Goal: Contribute content: Contribute content

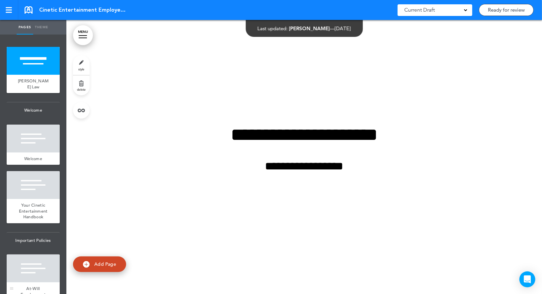
click at [38, 273] on div at bounding box center [33, 268] width 53 height 28
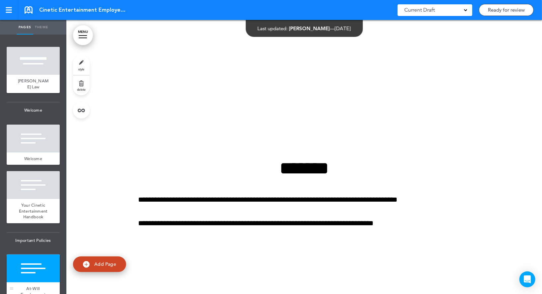
scroll to position [822, 0]
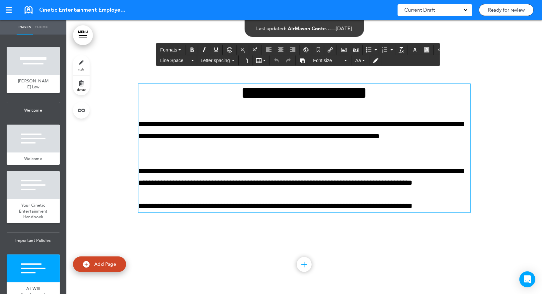
click at [222, 166] on p "**********" at bounding box center [304, 177] width 332 height 23
click at [308, 258] on div at bounding box center [304, 157] width 476 height 274
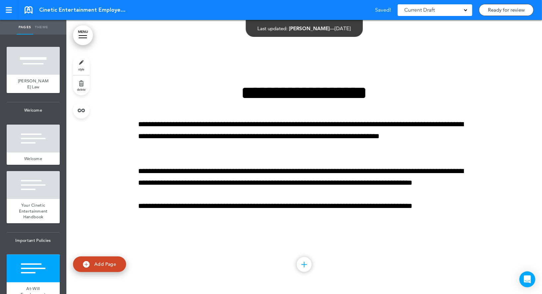
click at [306, 262] on div at bounding box center [304, 264] width 15 height 15
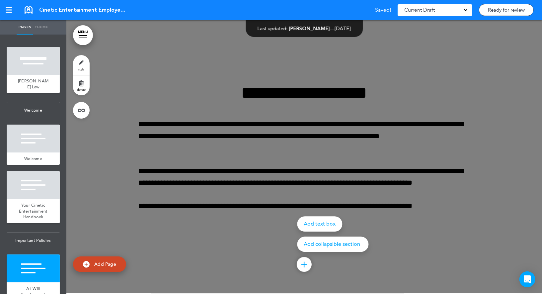
click at [319, 243] on p "Add collapsible section" at bounding box center [333, 244] width 58 height 5
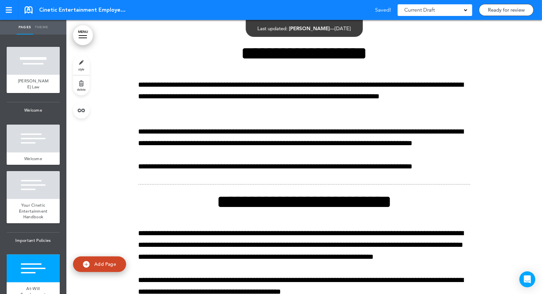
scroll to position [860, 0]
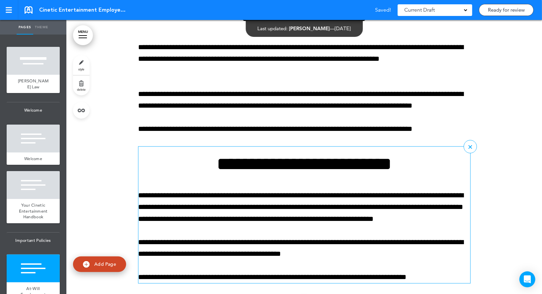
click at [273, 176] on div "**********" at bounding box center [304, 219] width 332 height 128
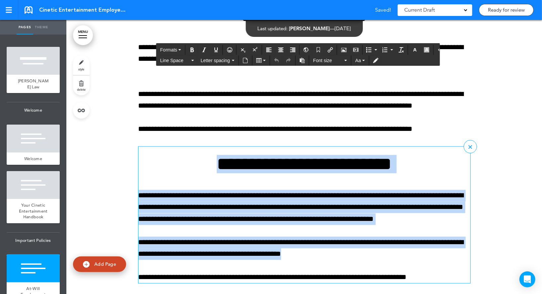
paste div
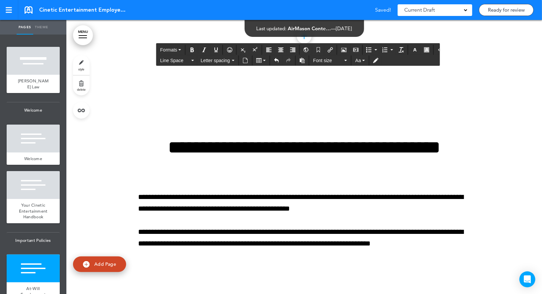
scroll to position [237, 0]
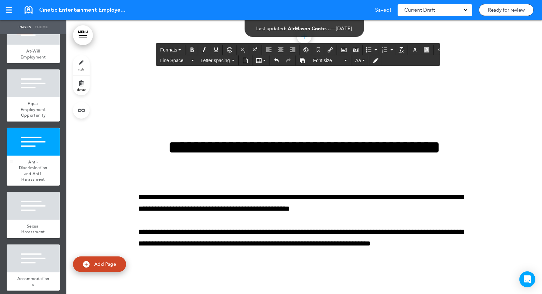
click at [43, 131] on div at bounding box center [33, 142] width 53 height 28
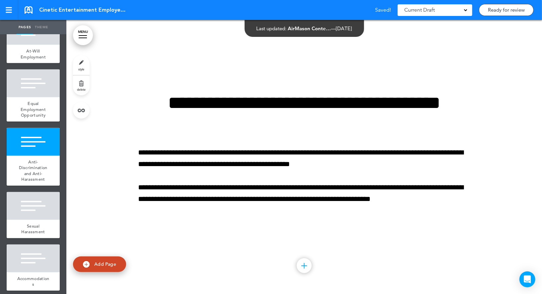
scroll to position [1530, 0]
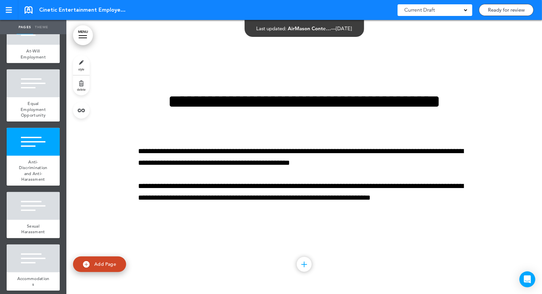
click at [305, 262] on div at bounding box center [304, 264] width 15 height 15
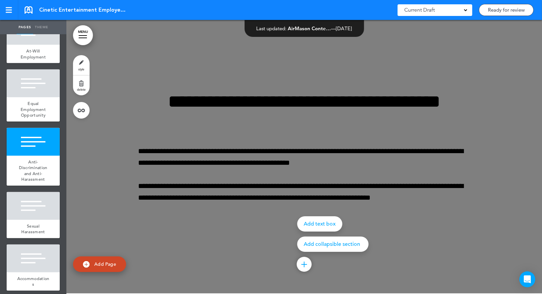
click at [314, 243] on p "Add collapsible section" at bounding box center [333, 243] width 58 height 5
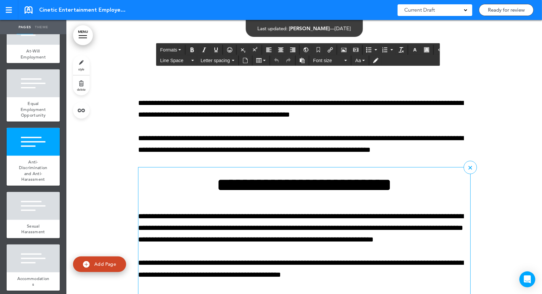
click at [284, 222] on p "**********" at bounding box center [304, 227] width 332 height 35
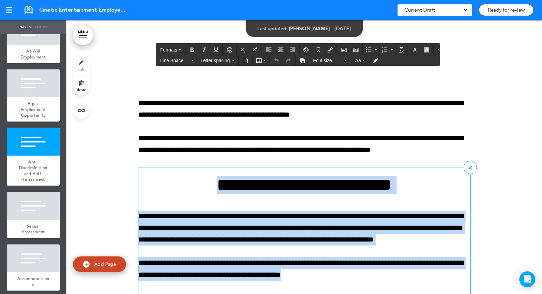
paste div
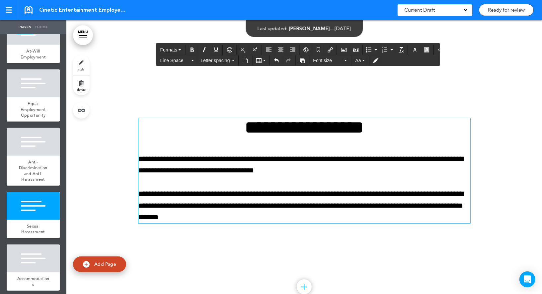
scroll to position [1866, 0]
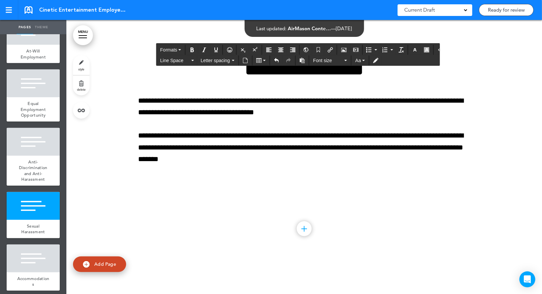
click at [307, 227] on div at bounding box center [304, 228] width 15 height 15
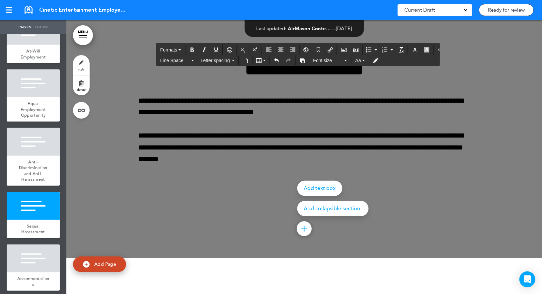
click at [316, 208] on p "Add collapsible section" at bounding box center [333, 208] width 58 height 5
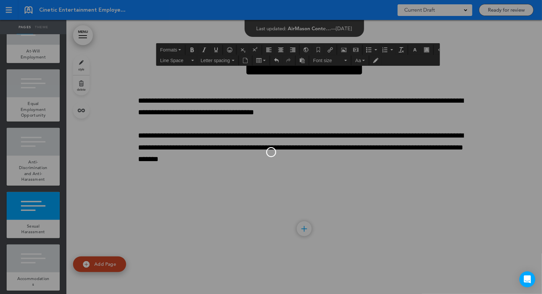
scroll to position [1814, 0]
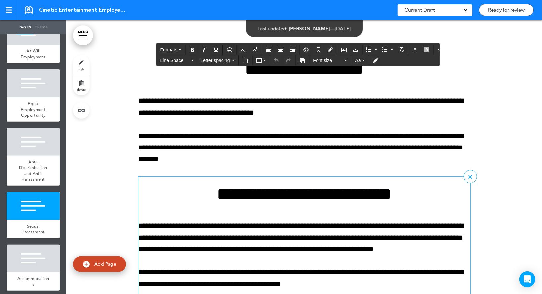
click at [281, 198] on h1 "**********" at bounding box center [304, 194] width 332 height 18
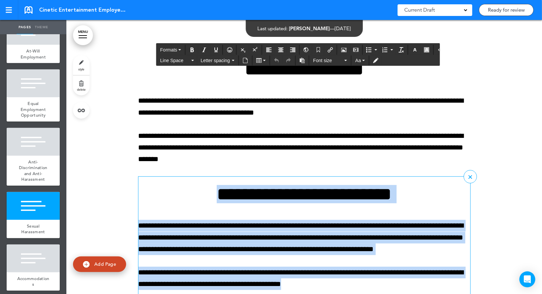
paste div
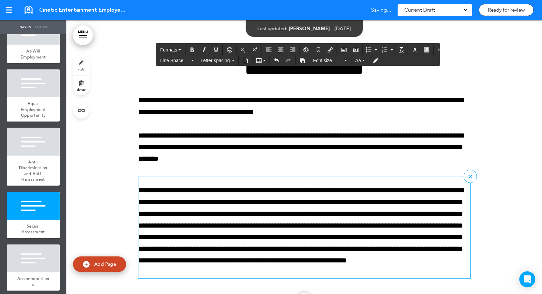
scroll to position [2079, 0]
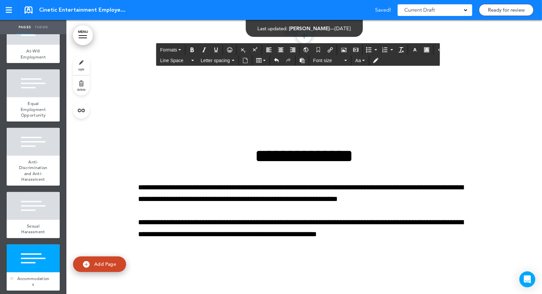
click at [30, 258] on div at bounding box center [33, 258] width 53 height 28
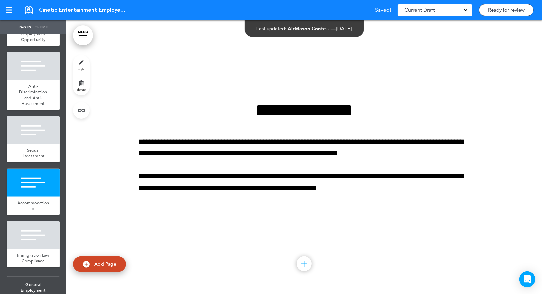
scroll to position [342, 0]
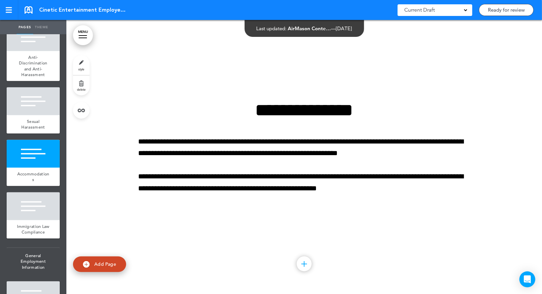
click at [304, 265] on div at bounding box center [304, 263] width 15 height 15
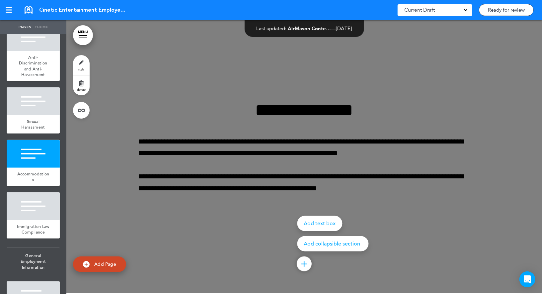
click at [322, 244] on p "Add collapsible section" at bounding box center [333, 243] width 58 height 5
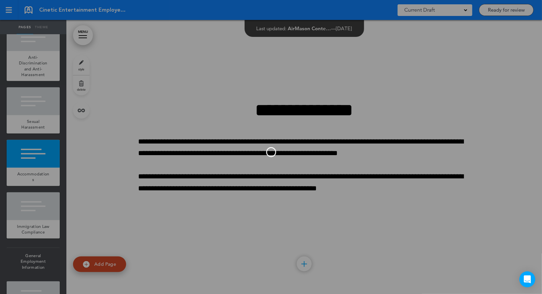
scroll to position [2067, 0]
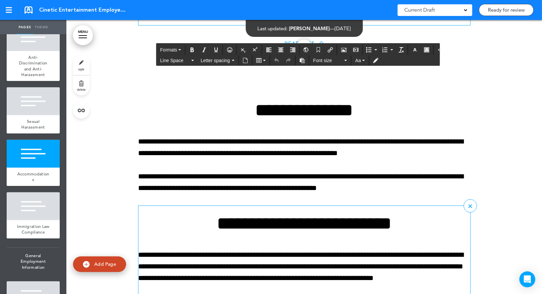
click at [297, 222] on h1 "**********" at bounding box center [304, 223] width 332 height 18
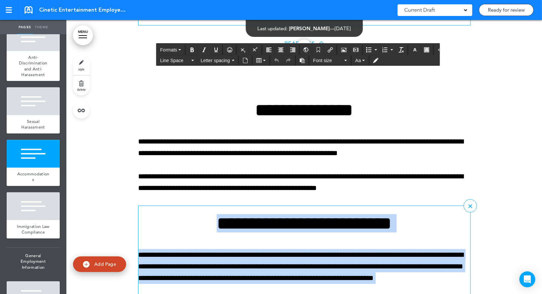
paste div
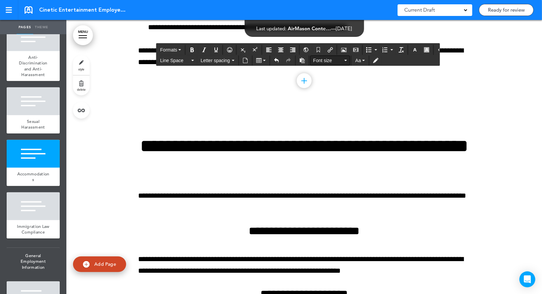
scroll to position [751, 0]
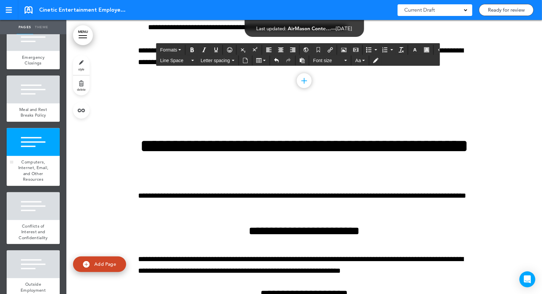
click at [49, 140] on div at bounding box center [33, 142] width 53 height 28
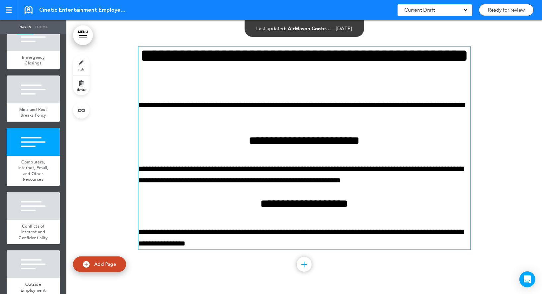
scroll to position [4547, 0]
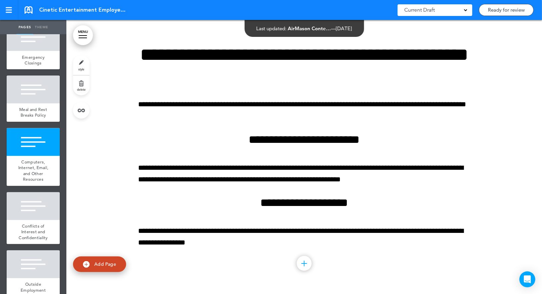
click at [305, 266] on div at bounding box center [304, 263] width 15 height 15
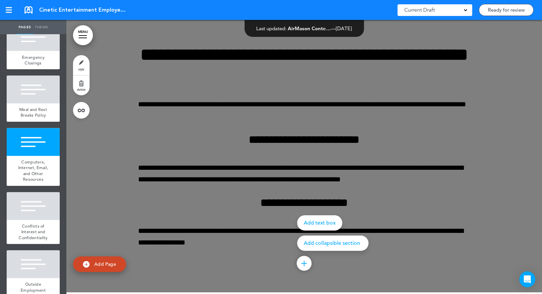
click at [325, 243] on p "Add collapsible section" at bounding box center [333, 242] width 58 height 5
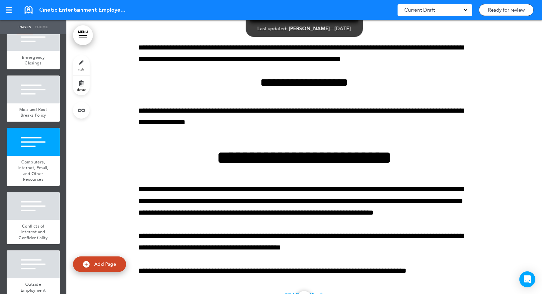
scroll to position [4690, 0]
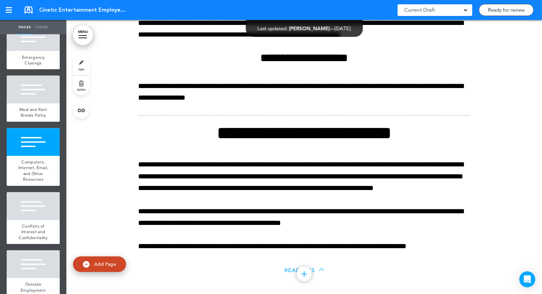
click at [333, 168] on p "**********" at bounding box center [304, 176] width 332 height 35
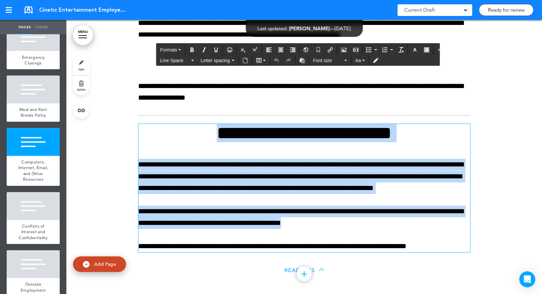
paste div
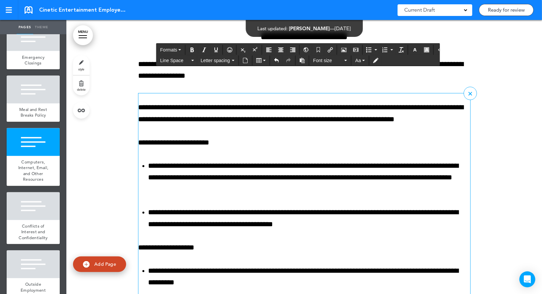
scroll to position [4715, 0]
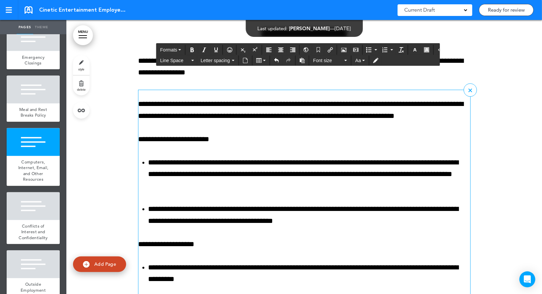
click at [256, 144] on p "**********" at bounding box center [304, 139] width 332 height 12
click at [170, 245] on p "**********" at bounding box center [304, 244] width 332 height 12
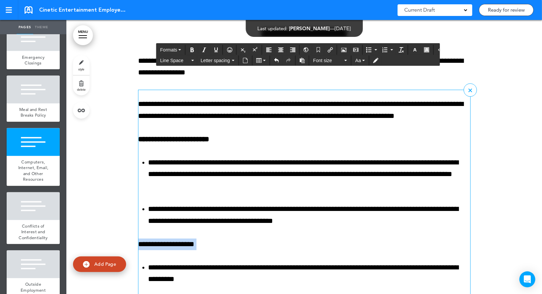
click at [170, 245] on p "**********" at bounding box center [304, 244] width 332 height 12
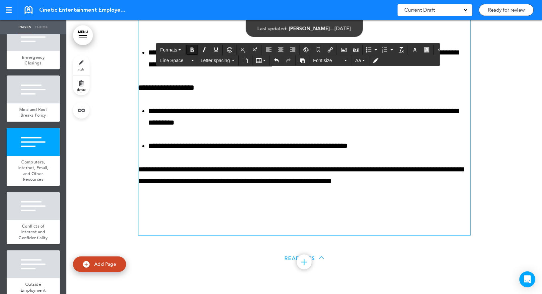
click at [206, 211] on h1 at bounding box center [304, 216] width 332 height 37
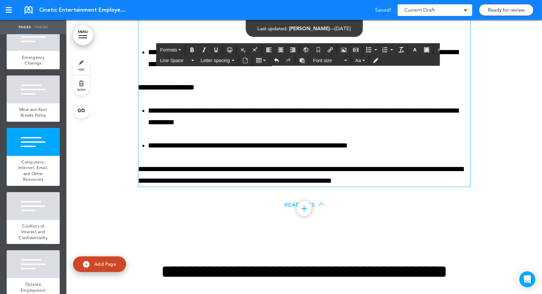
scroll to position [4871, 0]
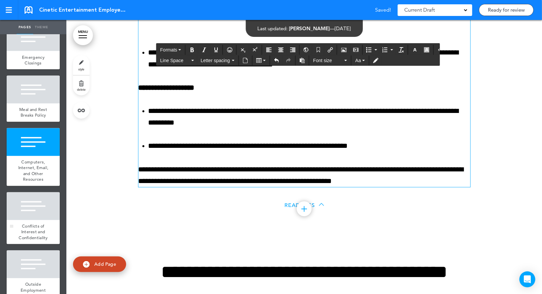
click at [44, 197] on div at bounding box center [33, 206] width 53 height 28
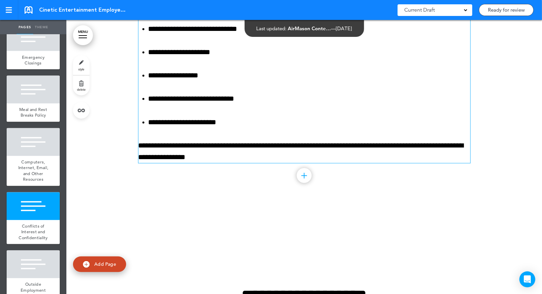
scroll to position [5331, 0]
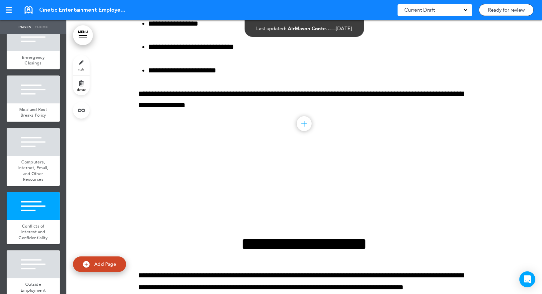
click at [301, 122] on div at bounding box center [304, 123] width 15 height 15
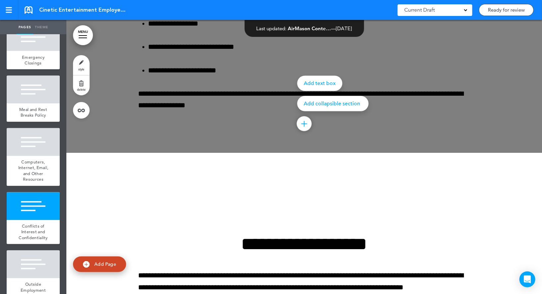
click at [320, 106] on p "Add collapsible section" at bounding box center [333, 103] width 58 height 5
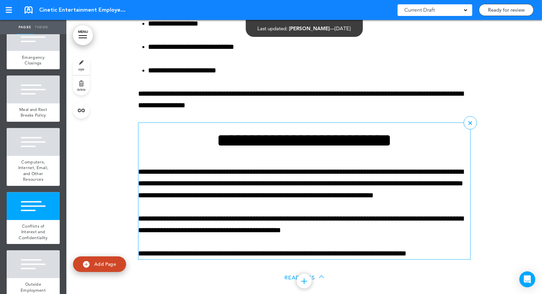
click at [284, 148] on h1 "**********" at bounding box center [304, 140] width 332 height 18
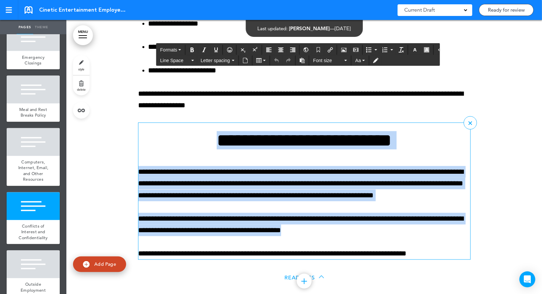
paste div
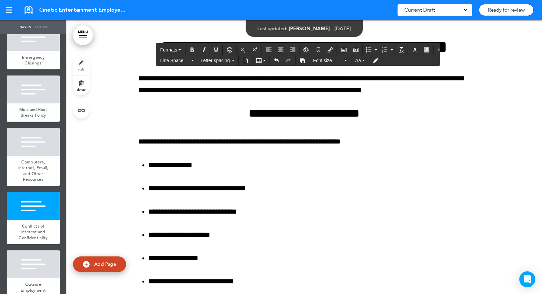
scroll to position [5077, 0]
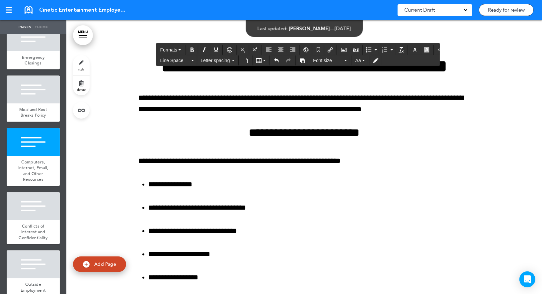
click at [116, 12] on span "Cinetic Entertainment Employee Handbook" at bounding box center [84, 9] width 90 height 7
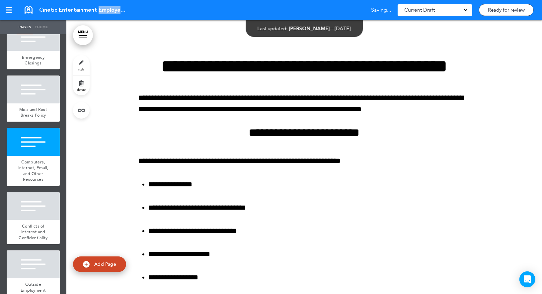
click at [116, 12] on span "Cinetic Entertainment Employee Handbook" at bounding box center [84, 9] width 90 height 7
copy div "Cinetic Entertainment Employee Handbook"
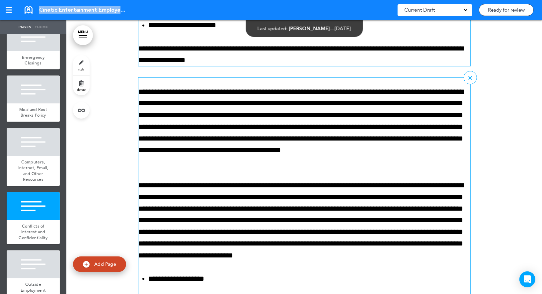
scroll to position [5378, 0]
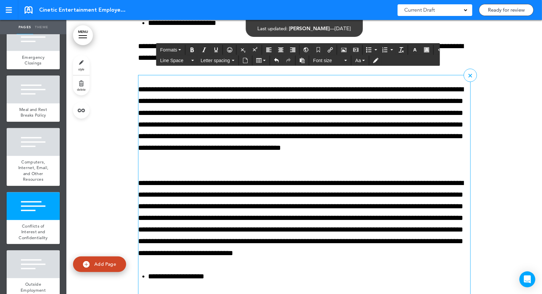
click at [382, 113] on p "**********" at bounding box center [304, 125] width 332 height 82
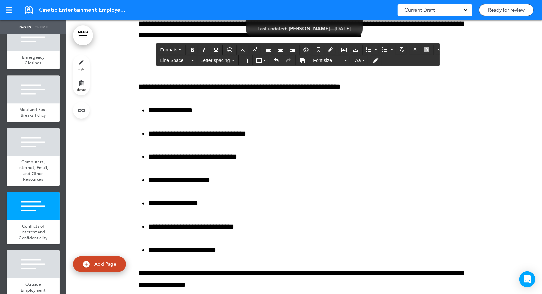
scroll to position [5179, 0]
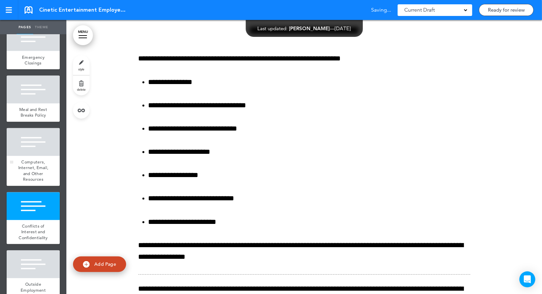
click at [52, 156] on div "Computers, Internet, Email, and Other Resources" at bounding box center [33, 171] width 53 height 30
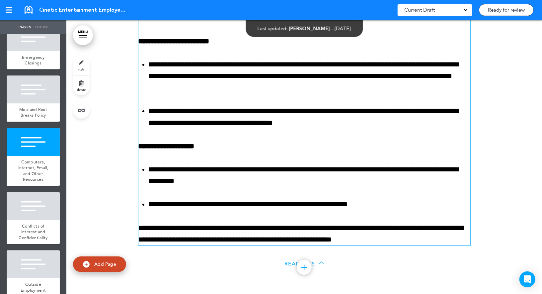
scroll to position [4813, 0]
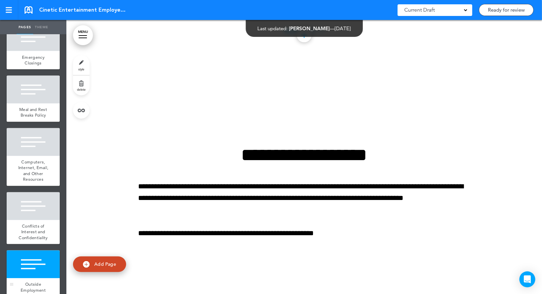
click at [38, 250] on div at bounding box center [33, 264] width 53 height 28
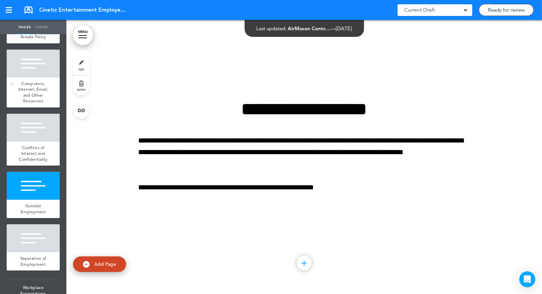
scroll to position [831, 0]
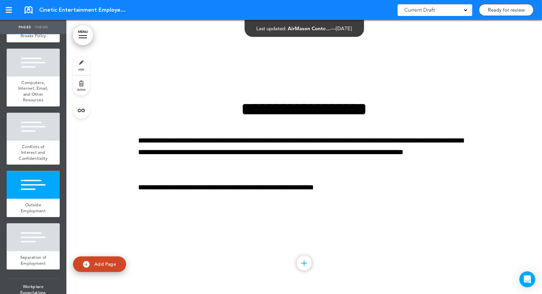
click at [303, 266] on div at bounding box center [304, 262] width 15 height 15
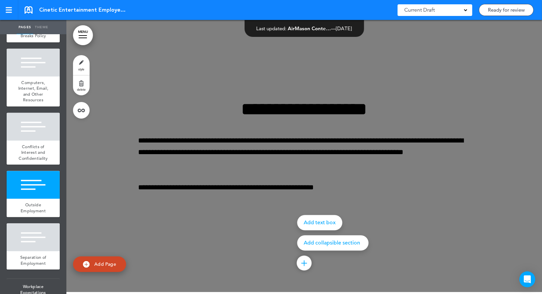
click at [319, 244] on p "Add collapsible section" at bounding box center [333, 242] width 58 height 5
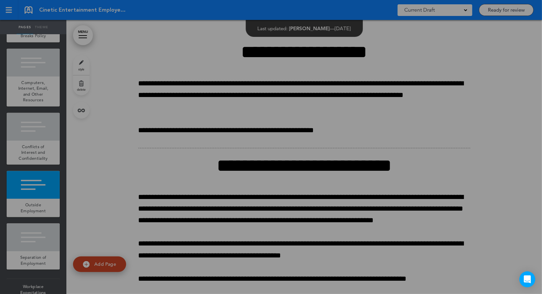
scroll to position [5911, 0]
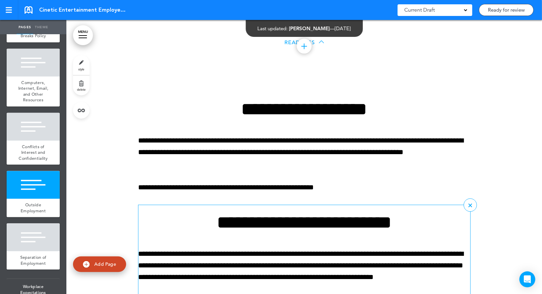
click at [310, 224] on h1 "**********" at bounding box center [304, 222] width 332 height 18
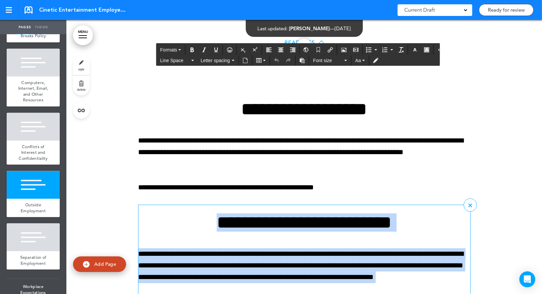
paste div
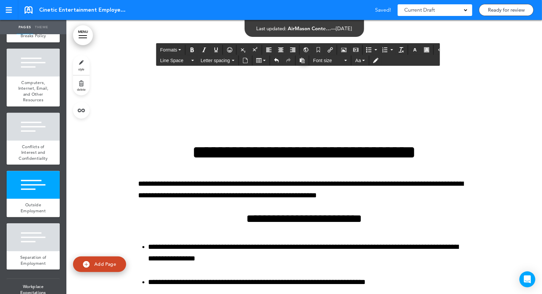
scroll to position [1864, 0]
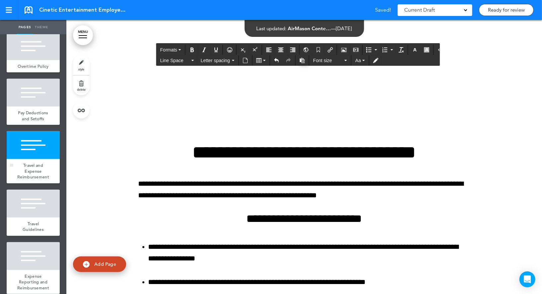
click at [19, 143] on div at bounding box center [33, 145] width 53 height 28
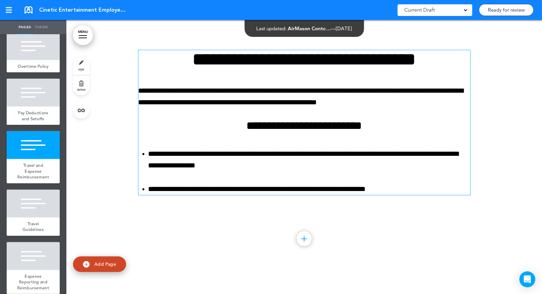
scroll to position [11495, 0]
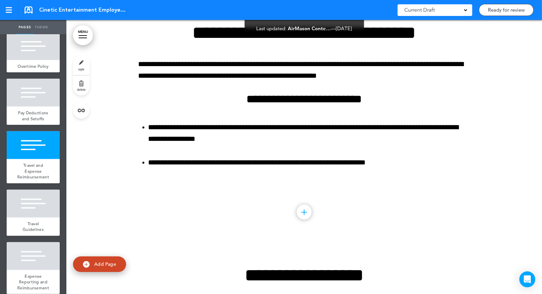
click at [306, 216] on div at bounding box center [304, 211] width 15 height 15
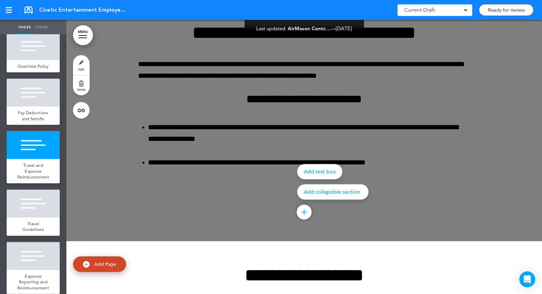
click at [324, 193] on p "Add collapsible section" at bounding box center [333, 191] width 58 height 5
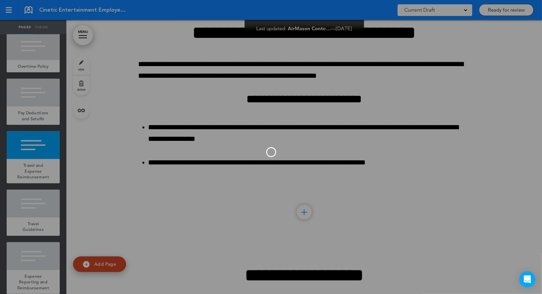
scroll to position [11464, 0]
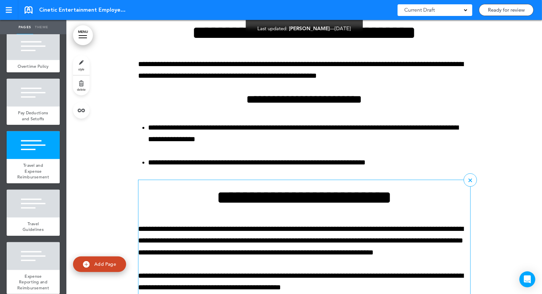
click at [276, 204] on h1 "**********" at bounding box center [304, 197] width 332 height 18
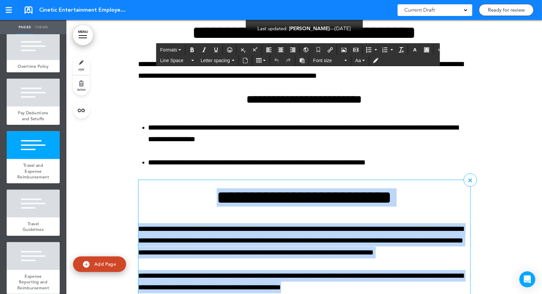
paste div
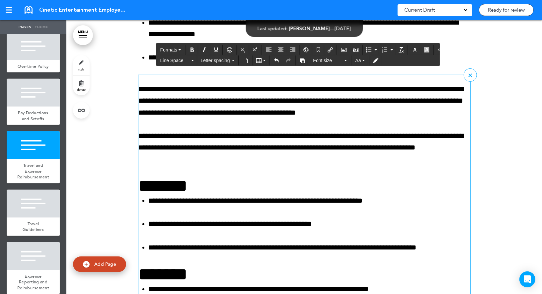
click at [206, 190] on h3 "*******" at bounding box center [304, 186] width 332 height 18
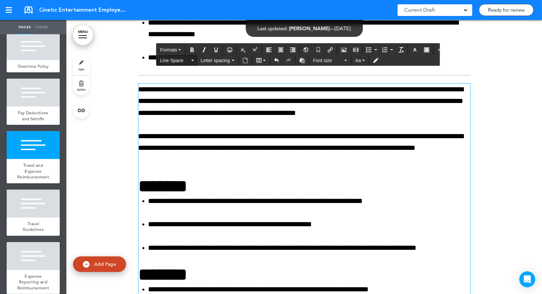
scroll to position [11569, 0]
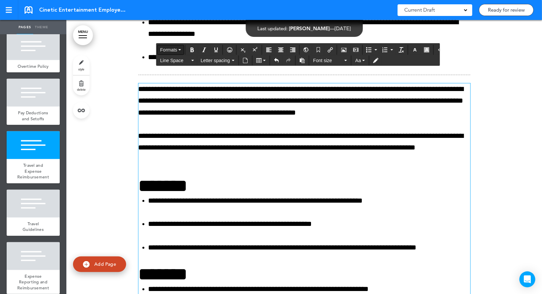
click at [173, 51] on span "Formats" at bounding box center [168, 49] width 17 height 5
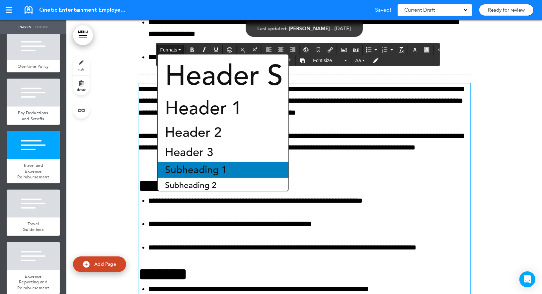
click at [187, 167] on span "Subheading 1" at bounding box center [195, 170] width 63 height 12
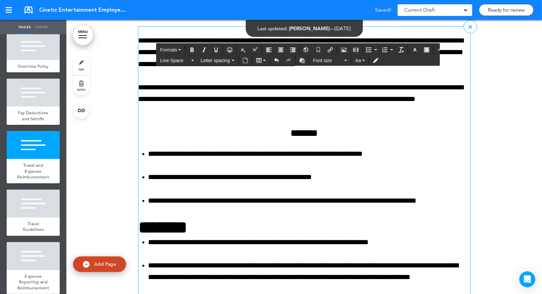
scroll to position [11670, 0]
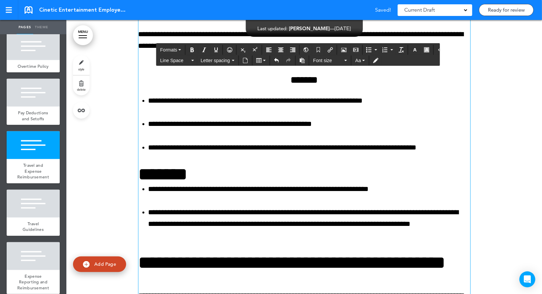
click at [216, 176] on h3 "*******" at bounding box center [304, 174] width 332 height 18
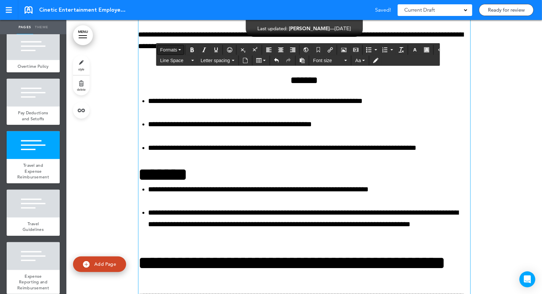
click at [172, 52] on button "Formats" at bounding box center [171, 49] width 26 height 9
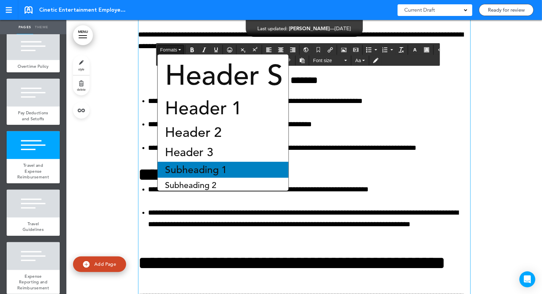
click at [193, 167] on span "Subheading 1" at bounding box center [195, 170] width 63 height 12
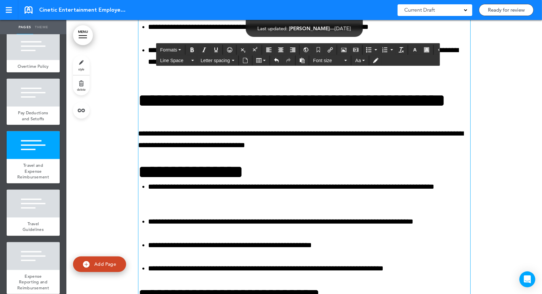
click at [212, 105] on h3 "**********" at bounding box center [304, 109] width 332 height 37
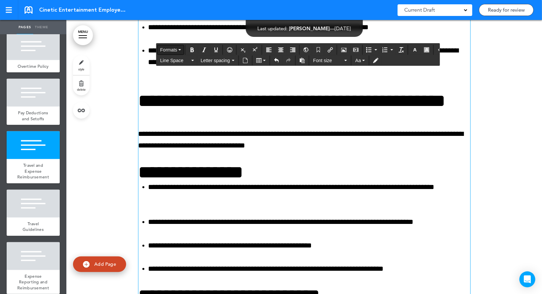
scroll to position [11834, 0]
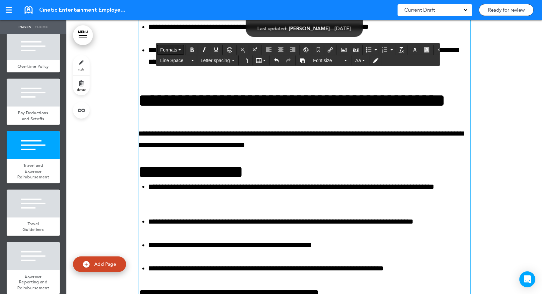
click at [174, 49] on span "Formats" at bounding box center [168, 49] width 17 height 5
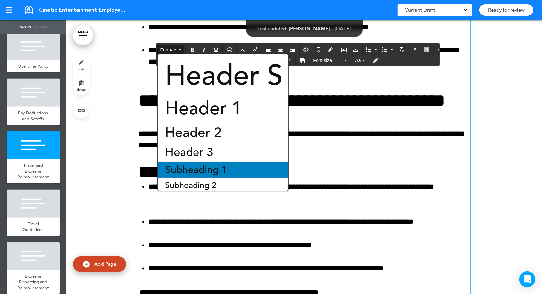
click at [207, 167] on span "Subheading 1" at bounding box center [195, 170] width 63 height 12
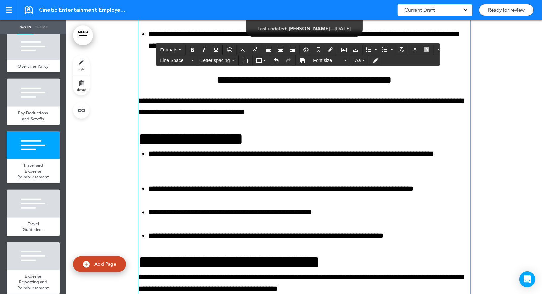
click at [217, 138] on h3 "**********" at bounding box center [304, 139] width 332 height 18
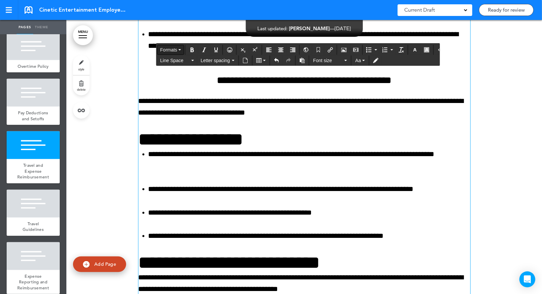
scroll to position [11851, 0]
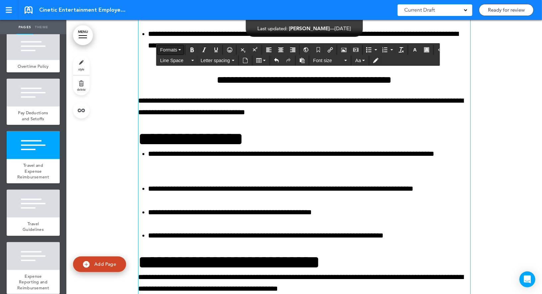
click at [174, 50] on span "Formats" at bounding box center [168, 49] width 17 height 5
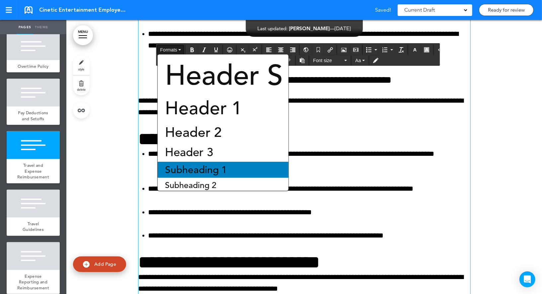
click at [194, 170] on span "Subheading 1" at bounding box center [195, 170] width 63 height 12
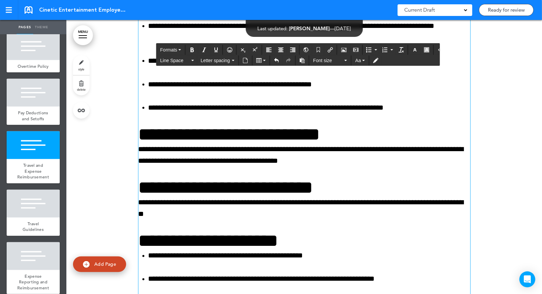
click at [228, 137] on h3 "**********" at bounding box center [304, 134] width 332 height 18
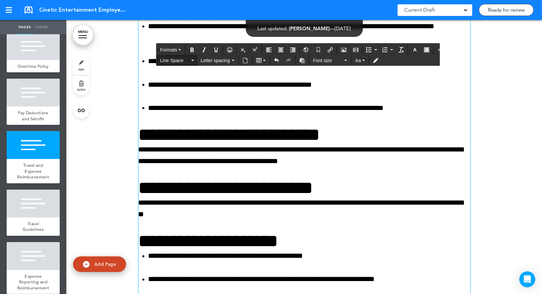
scroll to position [11980, 0]
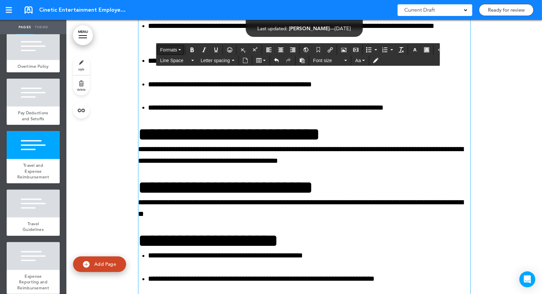
click at [178, 46] on button "Formats" at bounding box center [171, 49] width 26 height 9
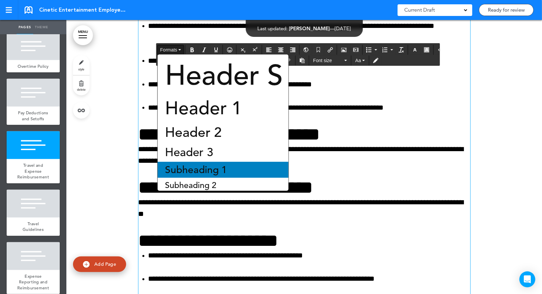
click at [196, 168] on span "Subheading 1" at bounding box center [195, 170] width 63 height 12
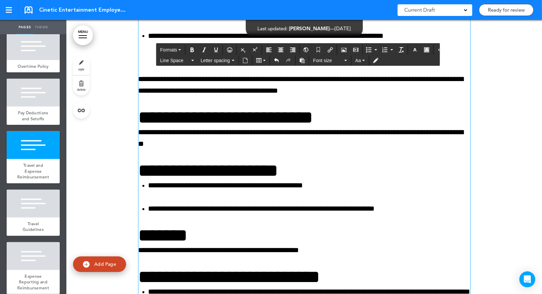
click at [212, 126] on h3 "**********" at bounding box center [304, 117] width 332 height 18
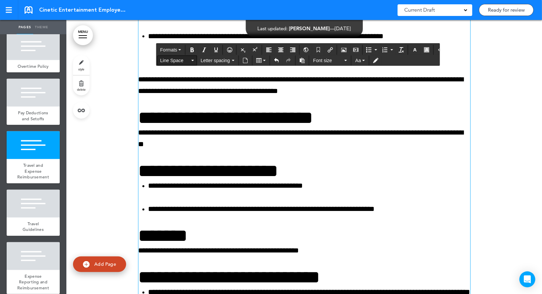
scroll to position [12051, 0]
click at [170, 54] on div "Formats" at bounding box center [170, 50] width 27 height 10
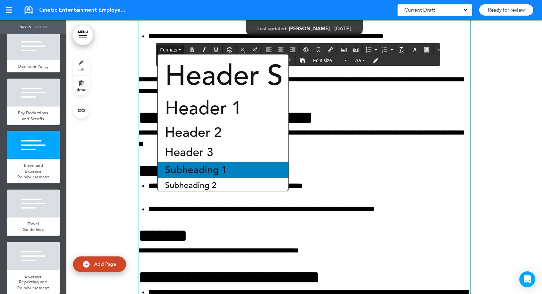
click at [190, 169] on span "Subheading 1" at bounding box center [195, 170] width 63 height 12
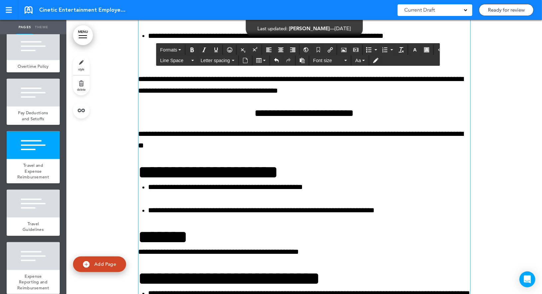
click at [200, 176] on h3 "**********" at bounding box center [304, 172] width 332 height 18
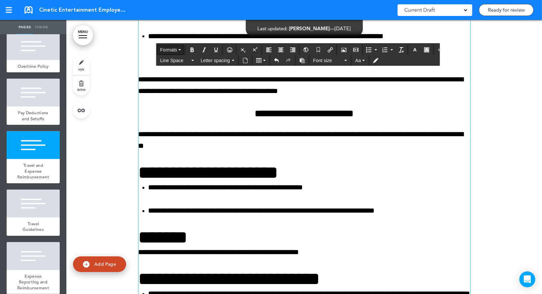
click at [174, 50] on span "Formats" at bounding box center [168, 49] width 17 height 5
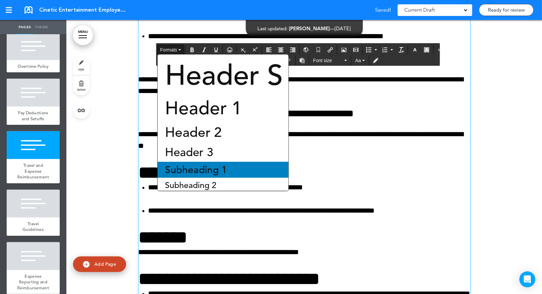
click at [197, 162] on div "Subheading 1" at bounding box center [223, 170] width 131 height 16
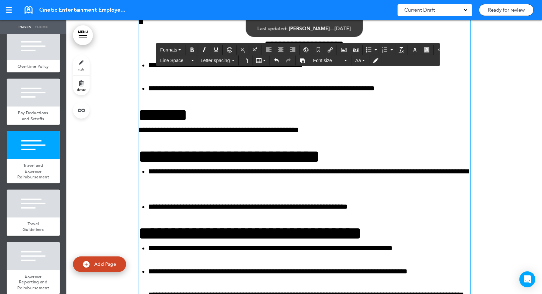
click at [192, 111] on h3 "*******" at bounding box center [304, 115] width 332 height 18
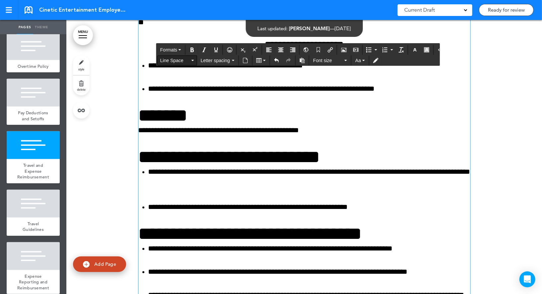
scroll to position [12175, 0]
click at [177, 50] on span "Formats" at bounding box center [168, 49] width 17 height 5
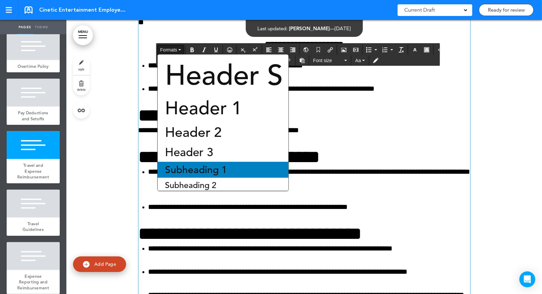
click at [184, 167] on span "Subheading 1" at bounding box center [195, 170] width 63 height 12
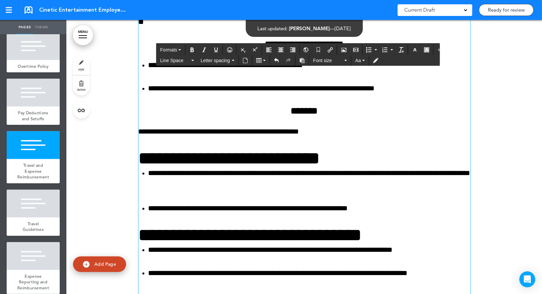
click at [188, 163] on h3 "**********" at bounding box center [304, 158] width 332 height 18
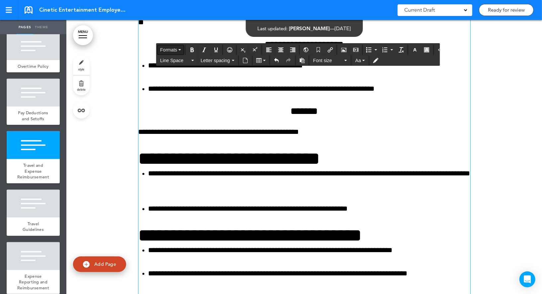
click at [177, 50] on span "Formats" at bounding box center [168, 49] width 17 height 5
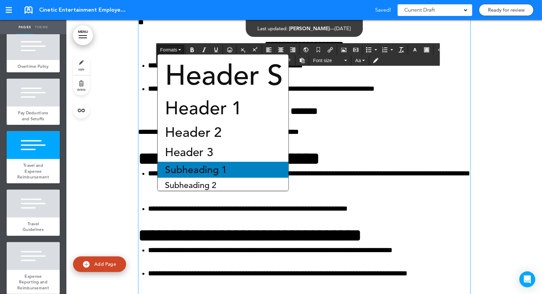
click at [196, 168] on span "Subheading 1" at bounding box center [195, 170] width 63 height 12
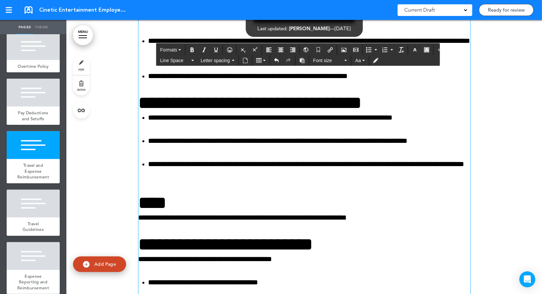
click at [215, 109] on h3 "**********" at bounding box center [304, 103] width 332 height 18
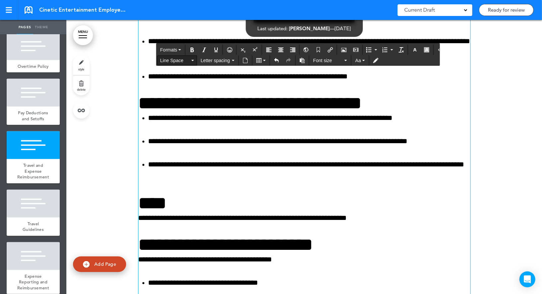
scroll to position [12309, 0]
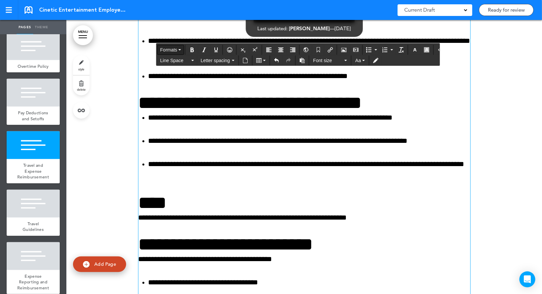
click at [178, 50] on button "Formats" at bounding box center [171, 49] width 26 height 9
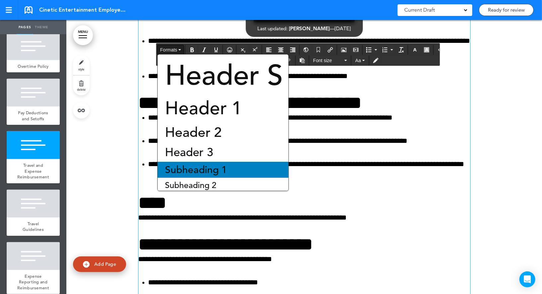
click at [207, 166] on span "Subheading 1" at bounding box center [195, 170] width 63 height 12
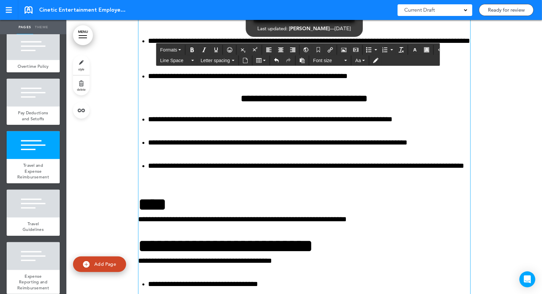
click at [170, 207] on h3 "****" at bounding box center [304, 204] width 332 height 18
click at [175, 52] on span "Formats" at bounding box center [168, 49] width 17 height 5
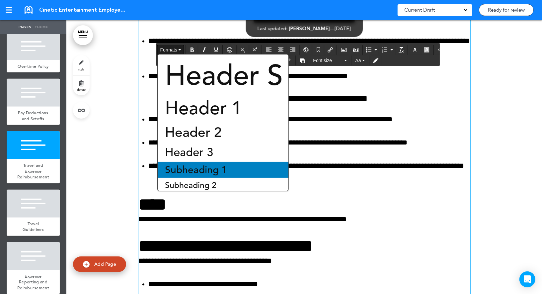
click at [190, 166] on span "Subheading 1" at bounding box center [195, 170] width 63 height 12
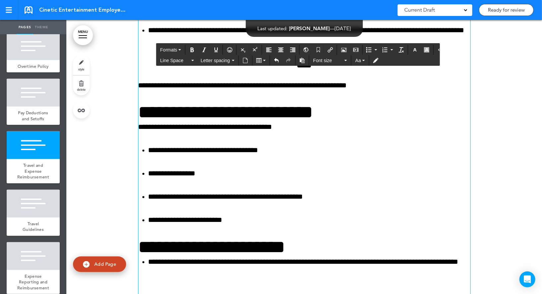
scroll to position [12447, 0]
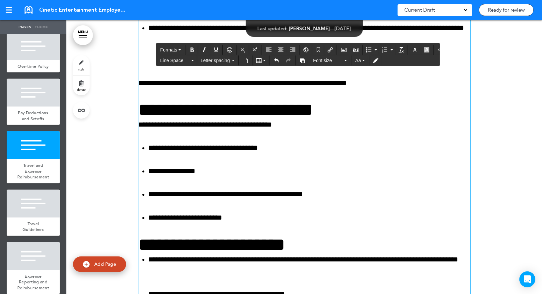
click at [268, 123] on p "**********" at bounding box center [304, 125] width 332 height 12
click at [268, 117] on h3 "**********" at bounding box center [304, 110] width 332 height 18
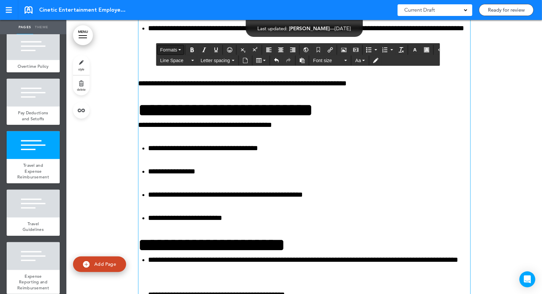
click at [170, 51] on span "Formats" at bounding box center [168, 49] width 17 height 5
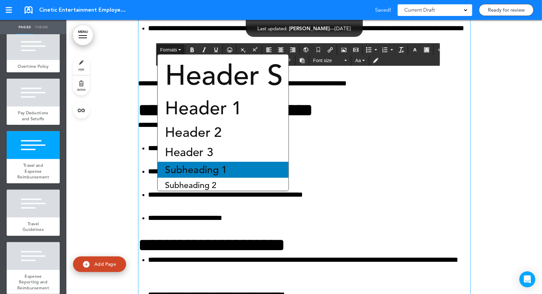
click at [195, 172] on span "Subheading 1" at bounding box center [195, 170] width 63 height 12
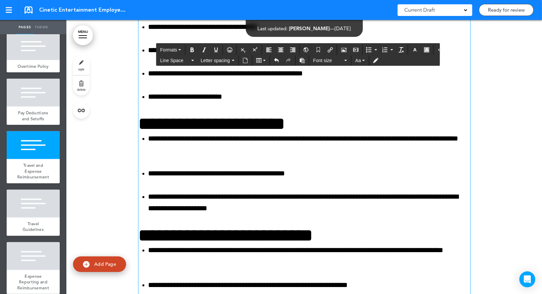
click at [213, 129] on h3 "**********" at bounding box center [304, 123] width 332 height 18
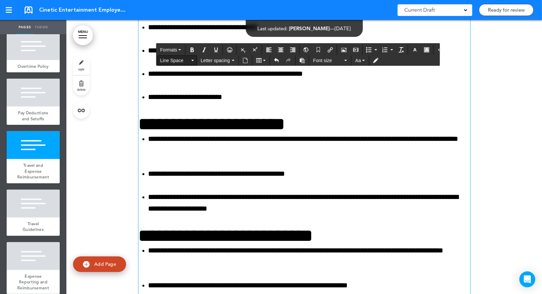
scroll to position [12569, 0]
click at [181, 51] on button "Formats" at bounding box center [171, 49] width 26 height 9
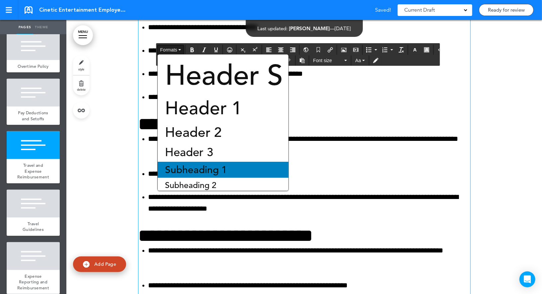
click at [216, 173] on span "Subheading 1" at bounding box center [195, 170] width 63 height 12
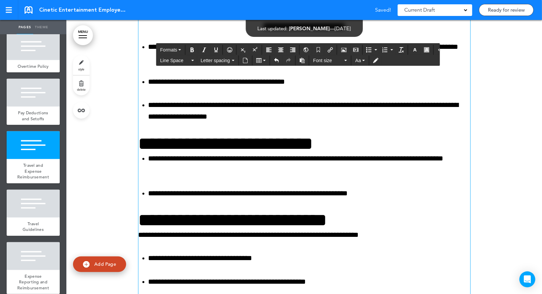
click at [214, 146] on h3 "**********" at bounding box center [304, 143] width 332 height 18
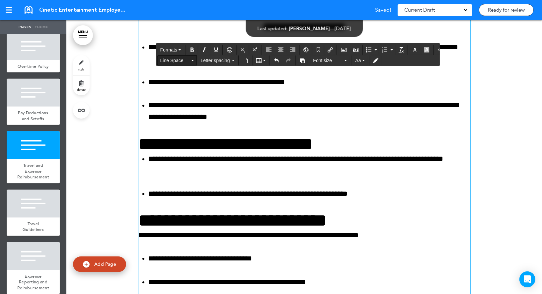
scroll to position [12662, 0]
click at [182, 52] on button "Formats" at bounding box center [171, 49] width 26 height 9
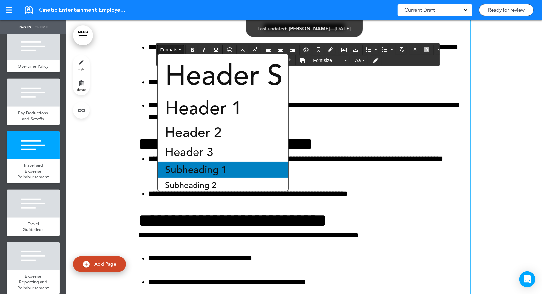
click at [194, 164] on span "Subheading 1" at bounding box center [195, 170] width 63 height 12
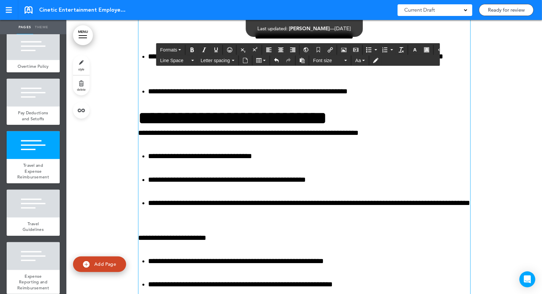
click at [190, 120] on h3 "**********" at bounding box center [304, 118] width 332 height 18
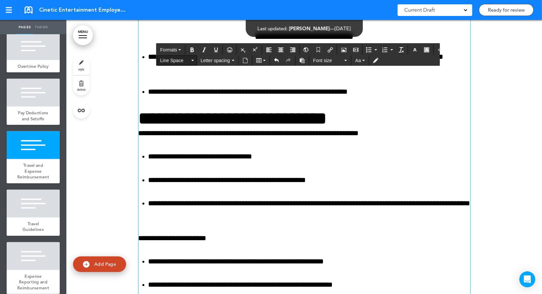
scroll to position [12766, 0]
click at [179, 52] on button "Formats" at bounding box center [171, 49] width 26 height 9
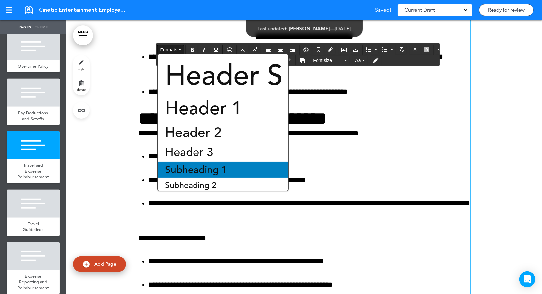
click at [187, 168] on span "Subheading 1" at bounding box center [195, 170] width 63 height 12
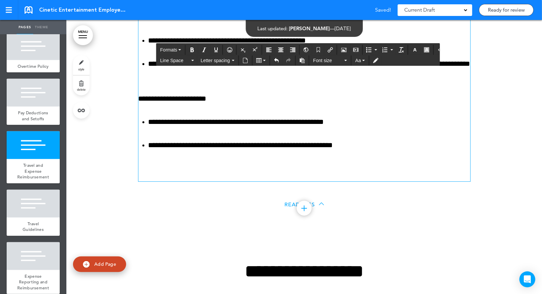
scroll to position [12929, 0]
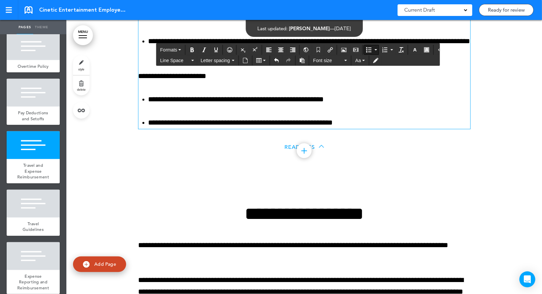
scroll to position [12930, 0]
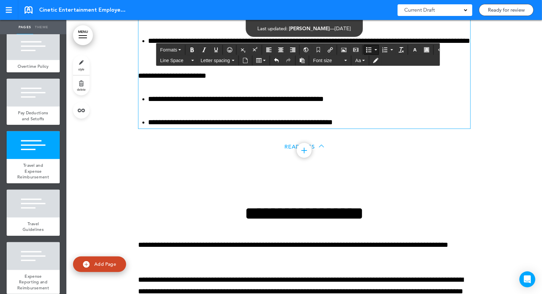
click at [109, 11] on span "Cinetic Entertainment Employee Handbook" at bounding box center [84, 9] width 90 height 7
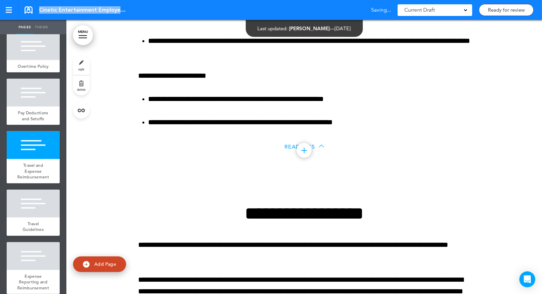
click at [109, 11] on span "Cinetic Entertainment Employee Handbook" at bounding box center [84, 9] width 90 height 7
copy div "Cinetic Entertainment Employee Handbook"
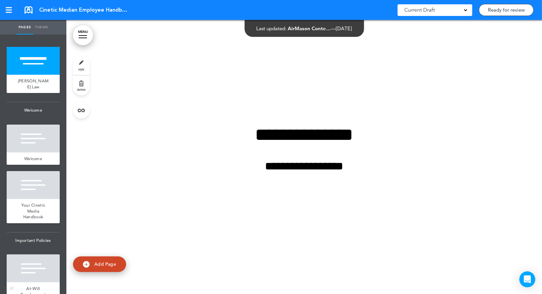
click at [47, 261] on div at bounding box center [33, 268] width 53 height 28
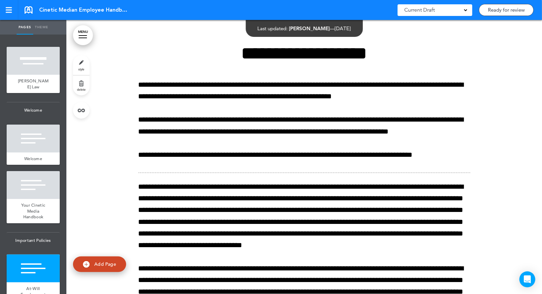
scroll to position [237, 0]
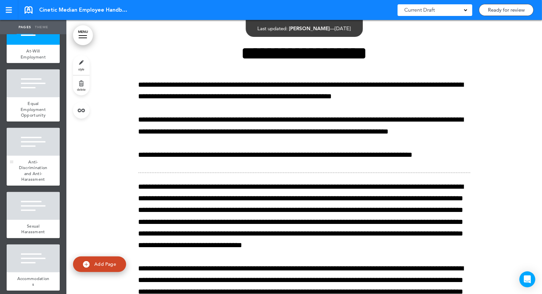
click at [37, 136] on div at bounding box center [33, 142] width 53 height 28
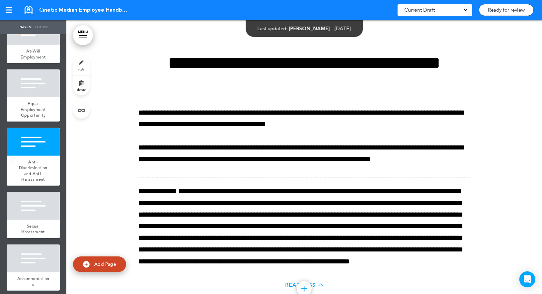
scroll to position [1506, 0]
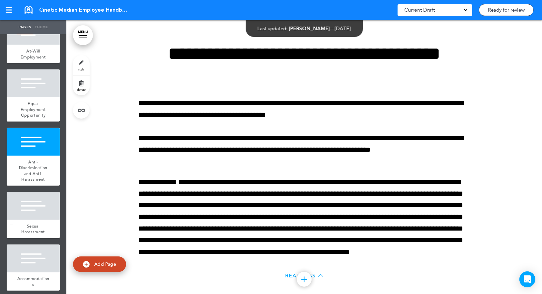
click at [35, 212] on div at bounding box center [33, 206] width 53 height 28
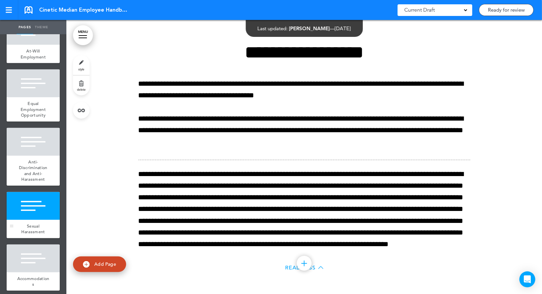
scroll to position [1806, 0]
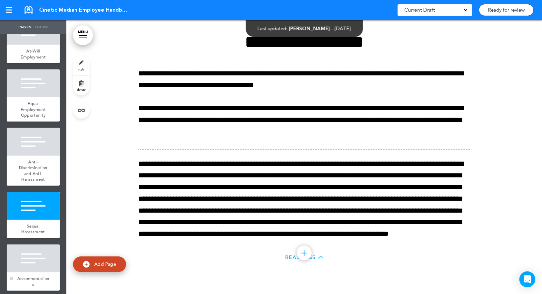
click at [17, 272] on div "Accommodations" at bounding box center [33, 281] width 53 height 18
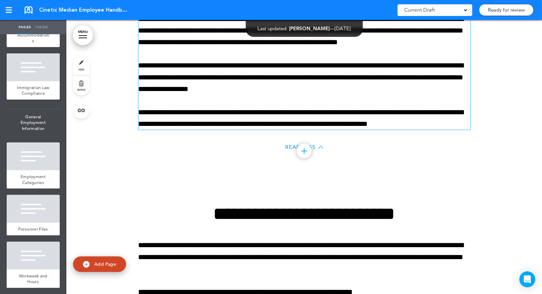
scroll to position [745, 0]
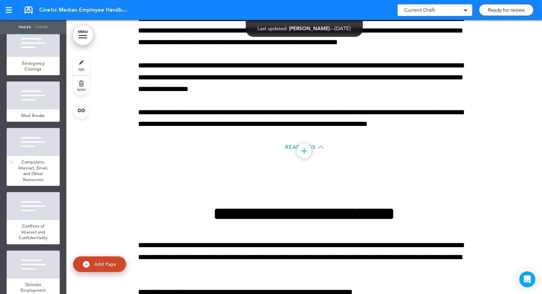
click at [48, 134] on div at bounding box center [33, 142] width 53 height 28
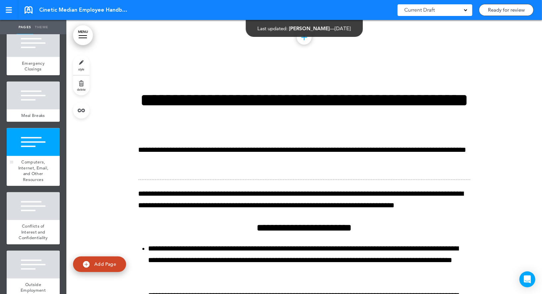
scroll to position [4170, 0]
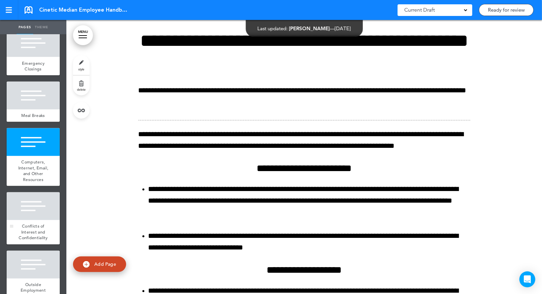
click at [50, 195] on div at bounding box center [33, 206] width 53 height 28
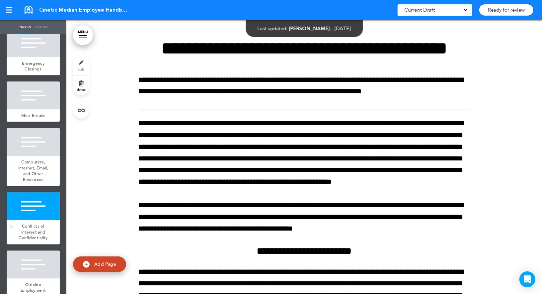
scroll to position [4580, 0]
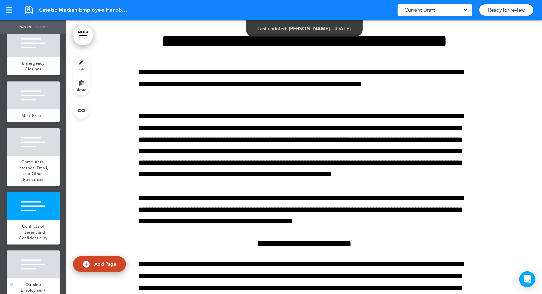
click at [26, 257] on div at bounding box center [33, 265] width 53 height 28
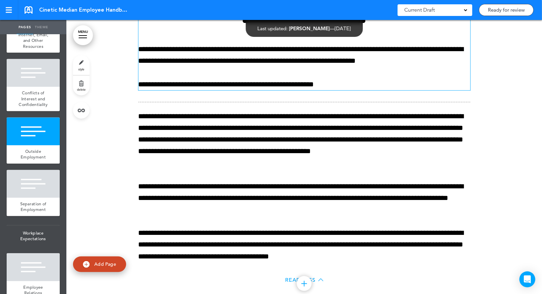
scroll to position [1819, 0]
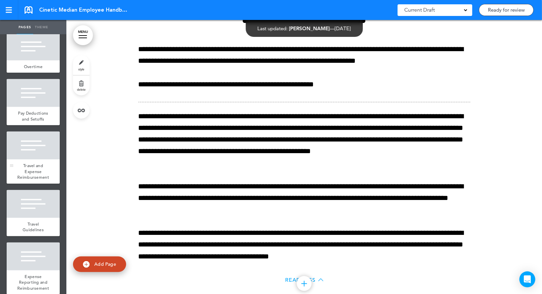
click at [44, 149] on div at bounding box center [33, 145] width 53 height 28
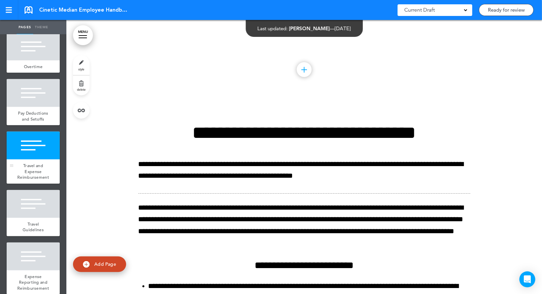
scroll to position [9908, 0]
